Goal: Task Accomplishment & Management: Use online tool/utility

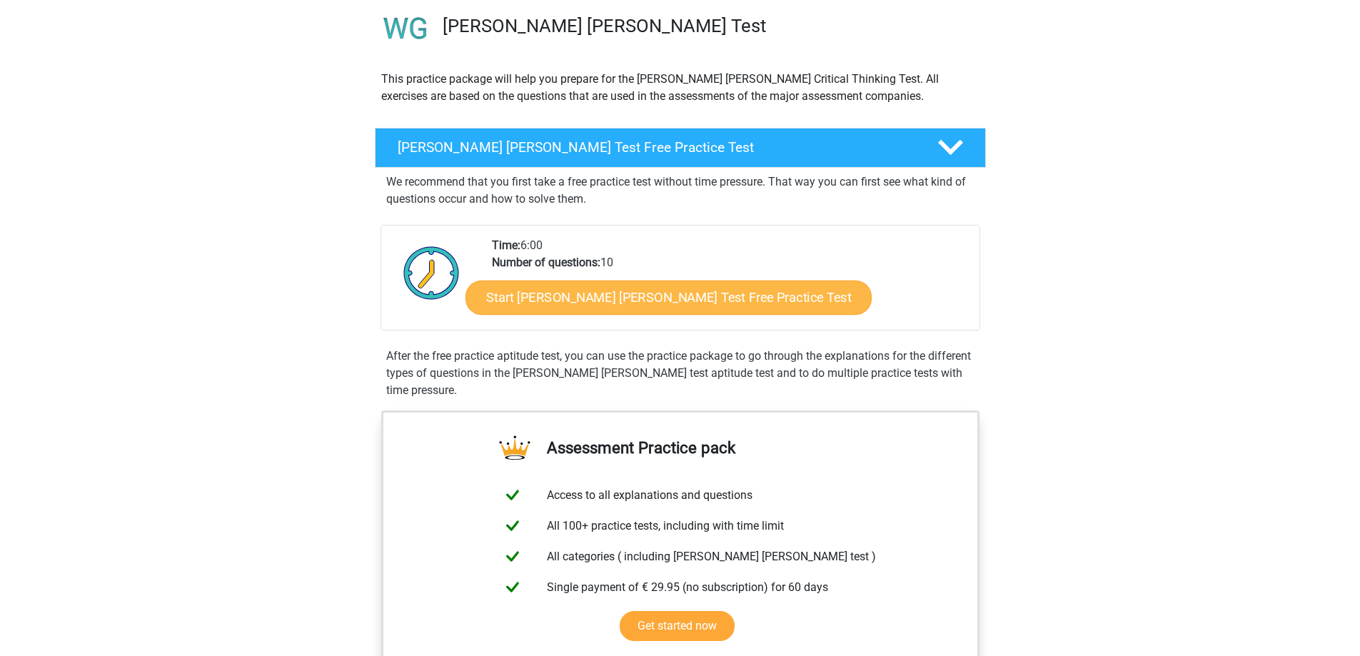
scroll to position [214, 0]
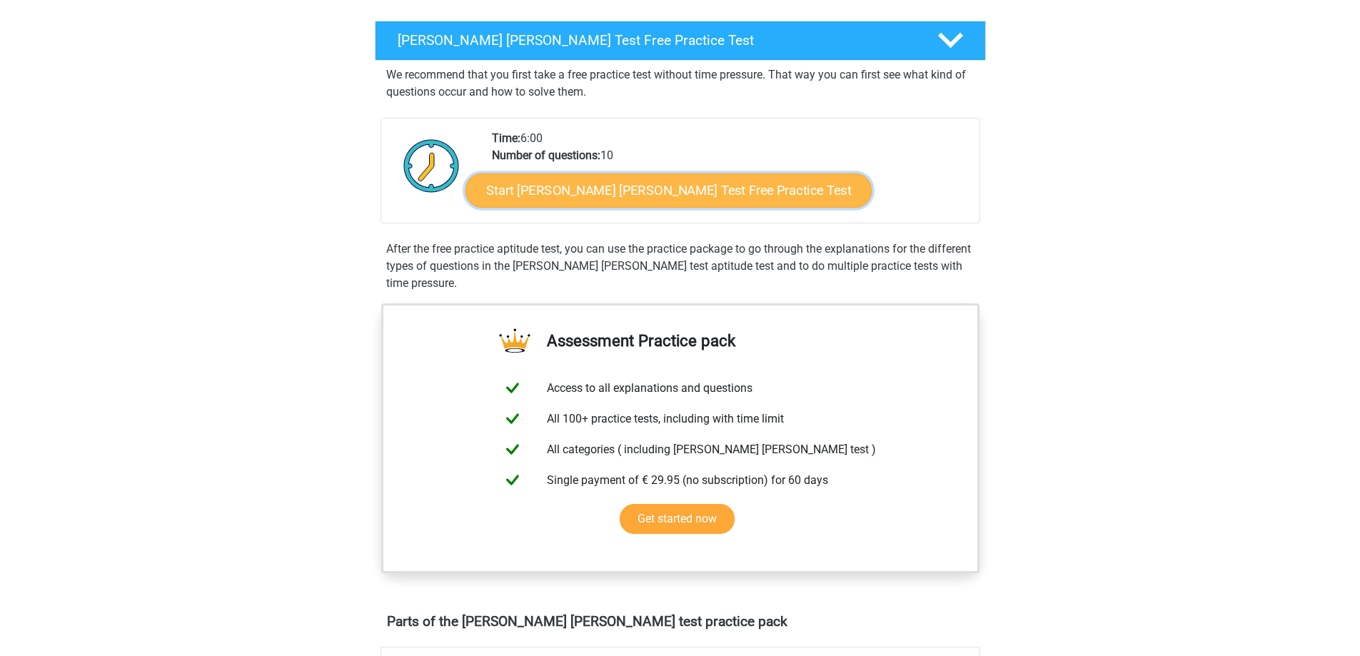
click at [655, 195] on link "Start Watson Glaser Test Free Practice Test" at bounding box center [669, 190] width 406 height 34
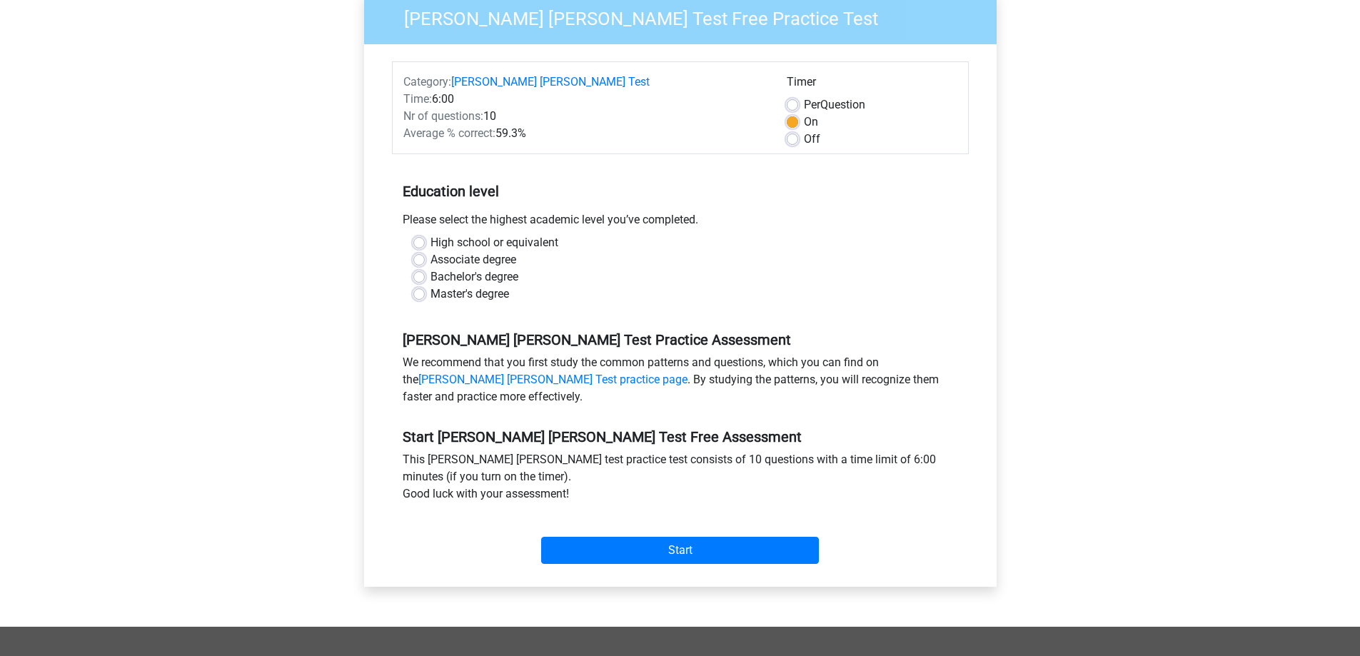
scroll to position [143, 0]
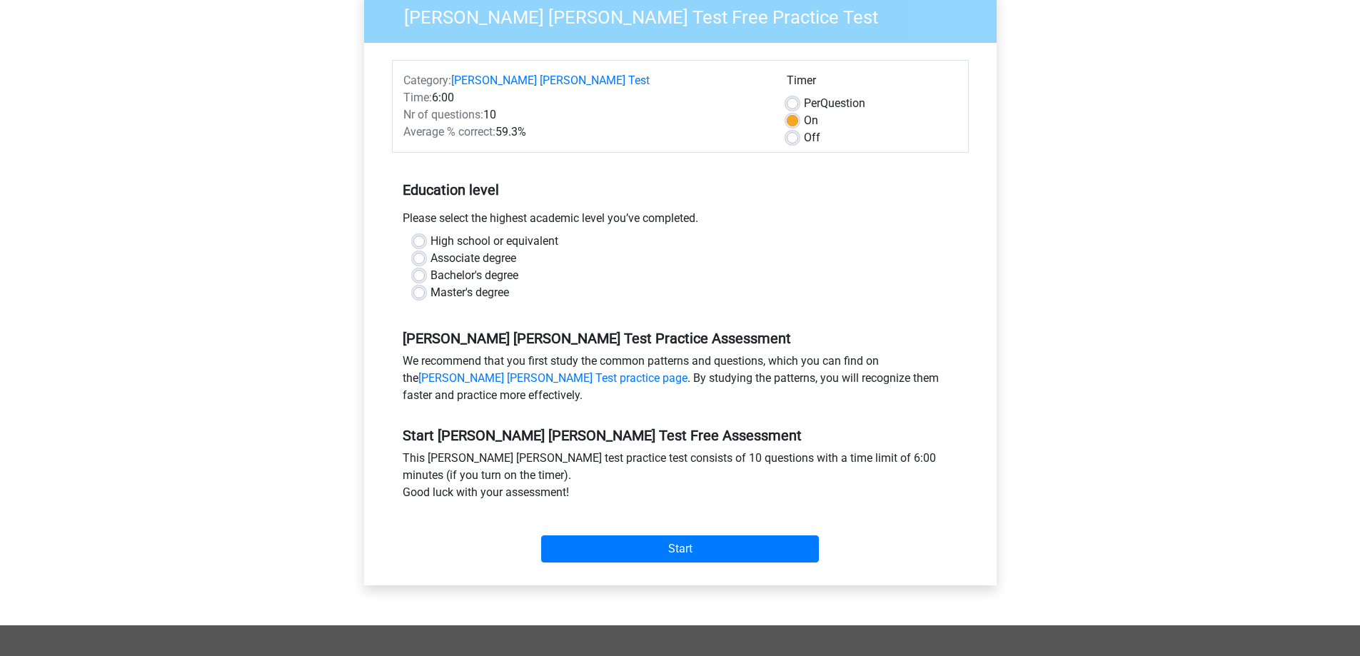
click at [431, 284] on label "Master's degree" at bounding box center [470, 292] width 79 height 17
click at [423, 284] on input "Master's degree" at bounding box center [418, 291] width 11 height 14
radio input "true"
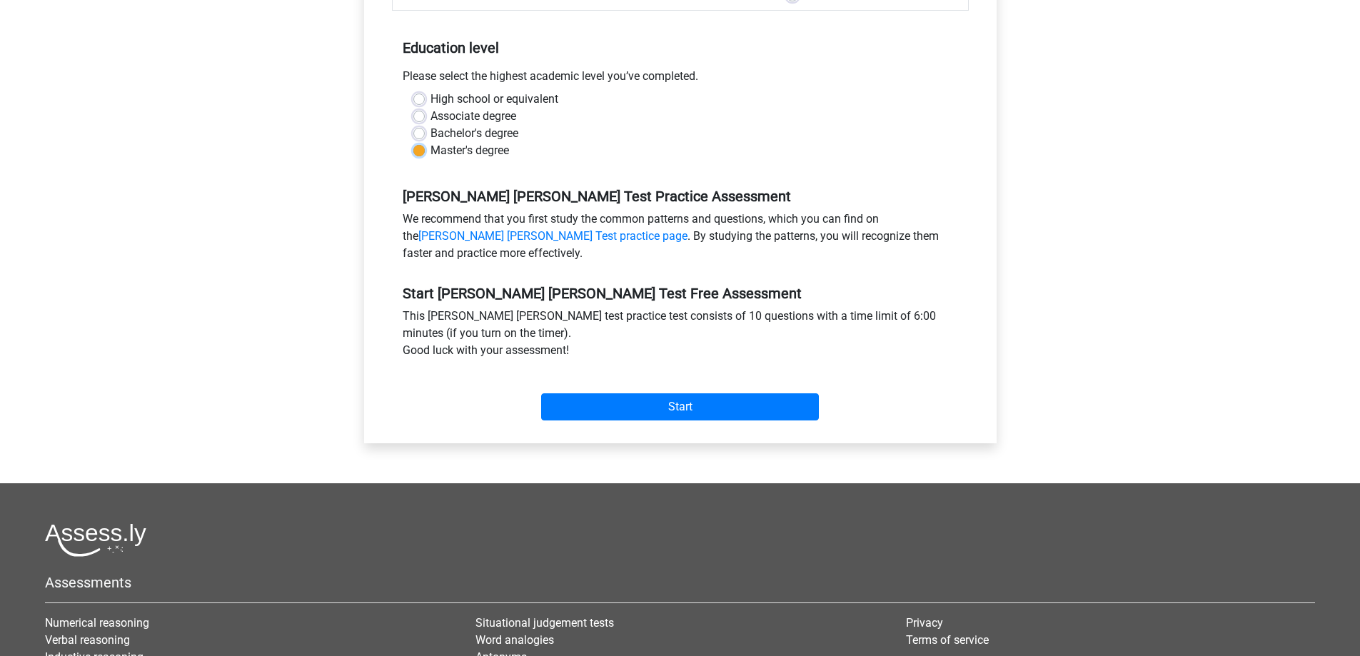
scroll to position [286, 0]
click at [675, 393] on input "Start" at bounding box center [680, 406] width 278 height 27
